Goal: Task Accomplishment & Management: Manage account settings

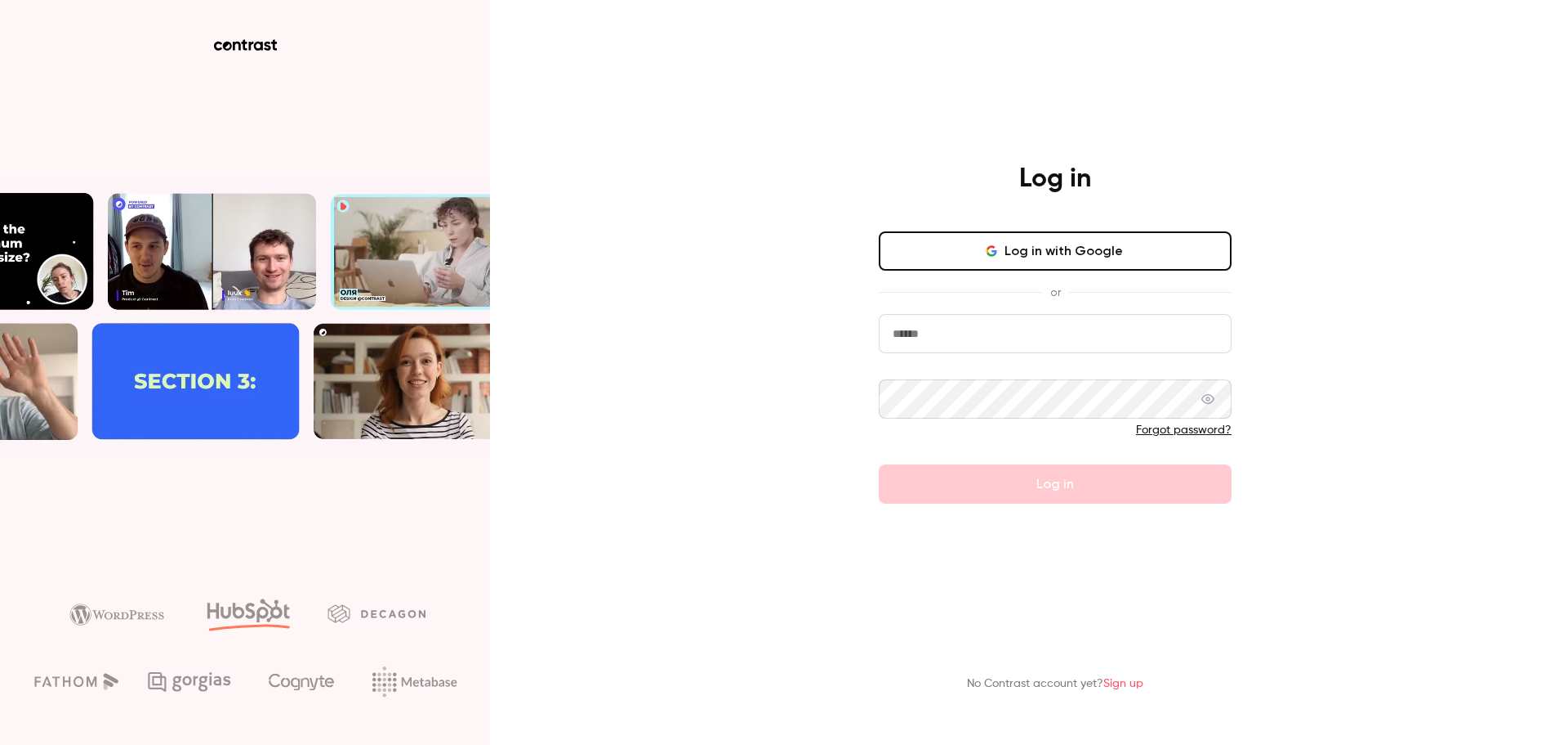
type input "**********"
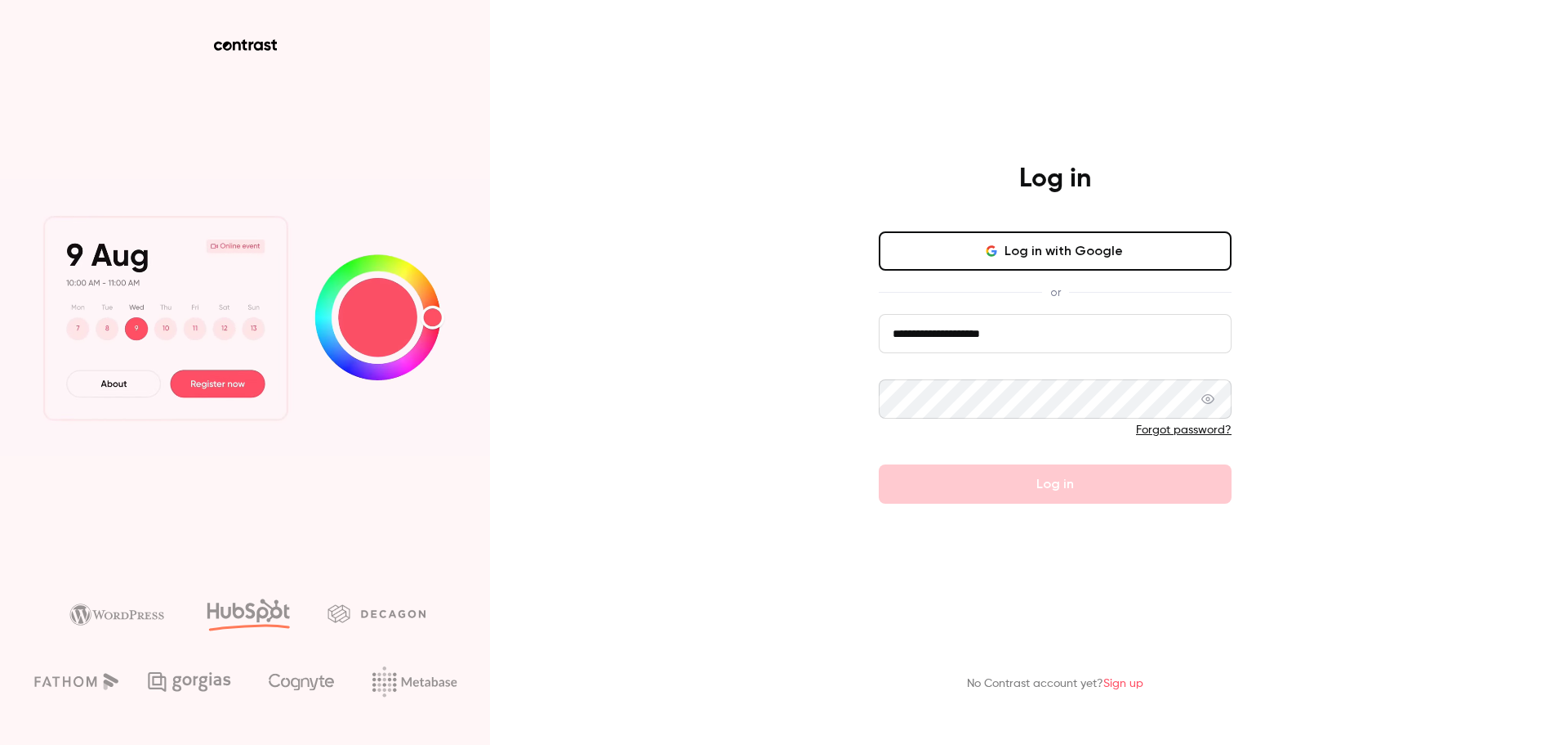
click at [1090, 464] on form "**********" at bounding box center [1055, 408] width 353 height 190
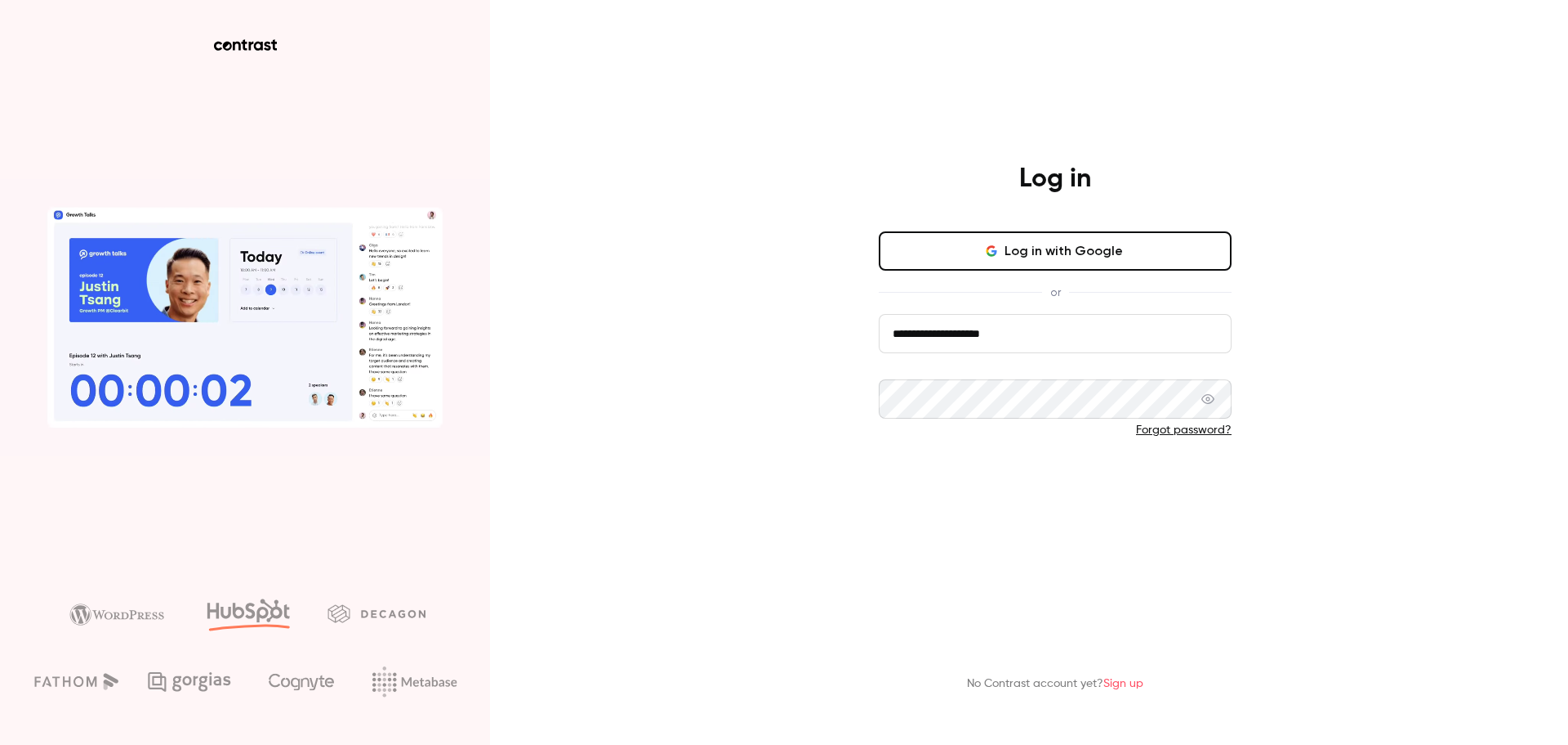
click at [1076, 488] on button "Log in" at bounding box center [1055, 484] width 353 height 39
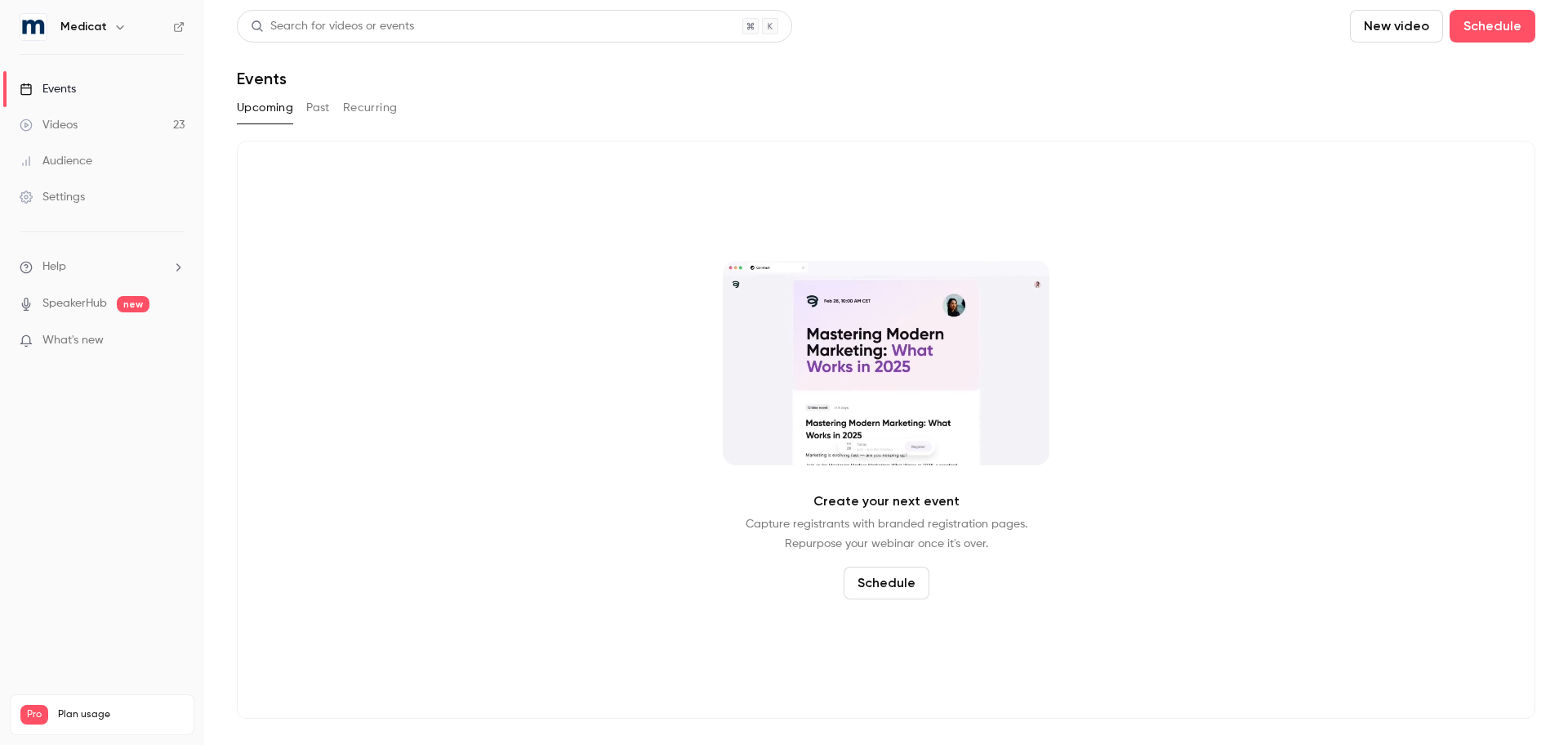
click at [82, 201] on div "Settings" at bounding box center [53, 197] width 65 height 16
